Goal: Task Accomplishment & Management: Complete application form

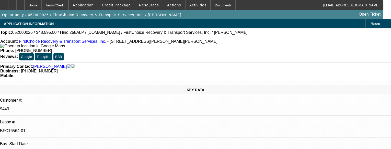
select select "0"
select select "2"
select select "0.1"
select select "0"
select select "2"
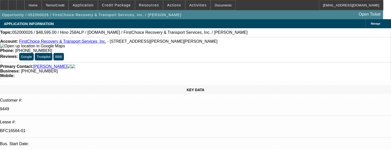
select select "0"
select select "2"
select select "0.1"
select select "0"
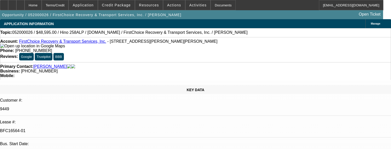
select select "2"
select select "0.1"
select select "1"
select select "2"
select select "4"
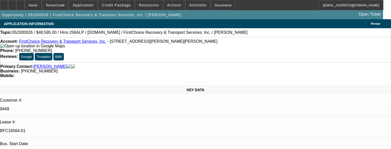
select select "1"
select select "2"
select select "6"
select select "1"
select select "2"
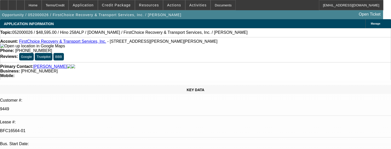
select select "4"
select select "1"
select select "2"
select select "4"
